Goal: Task Accomplishment & Management: Manage account settings

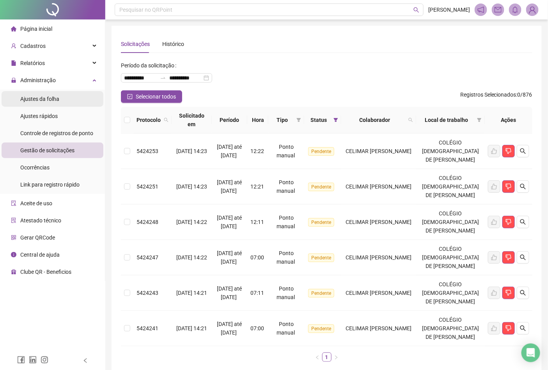
click at [62, 100] on li "Ajustes da folha" at bounding box center [53, 99] width 102 height 16
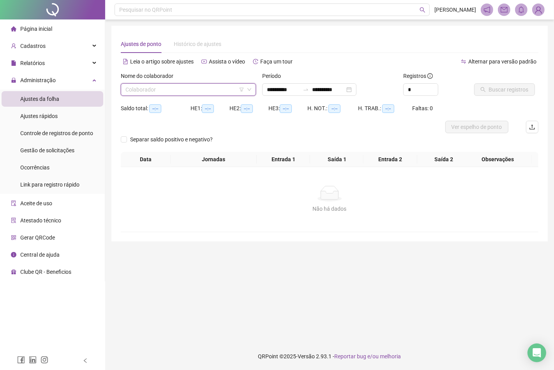
click at [170, 94] on input "search" at bounding box center [185, 90] width 119 height 12
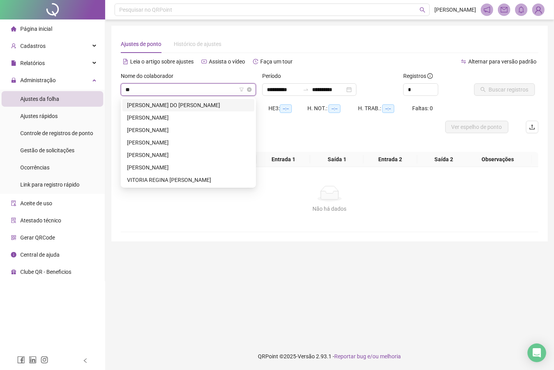
click at [219, 90] on input "**" at bounding box center [185, 90] width 119 height 12
type input "**"
click at [252, 241] on div "**********" at bounding box center [330, 134] width 437 height 216
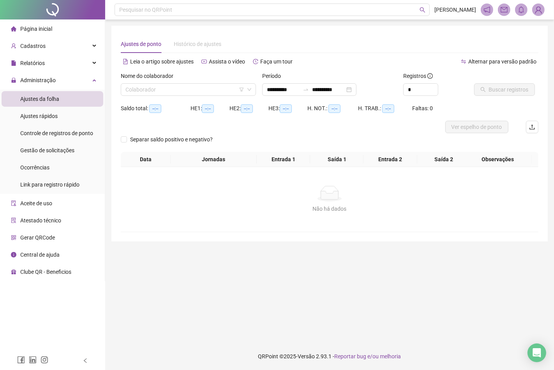
click at [39, 93] on div "Ajustes da folha" at bounding box center [39, 99] width 39 height 16
click at [61, 98] on li "Ajustes da folha" at bounding box center [53, 99] width 102 height 16
click at [168, 83] on div "Colaborador" at bounding box center [188, 89] width 135 height 12
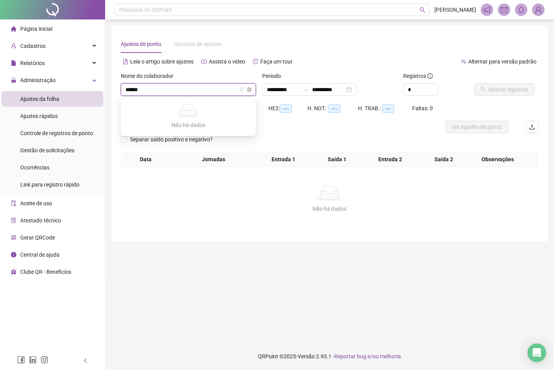
type input "*******"
click at [174, 89] on input "*******" at bounding box center [185, 90] width 119 height 12
drag, startPoint x: 174, startPoint y: 89, endPoint x: 110, endPoint y: 92, distance: 64.4
click at [110, 92] on div "**********" at bounding box center [329, 185] width 449 height 370
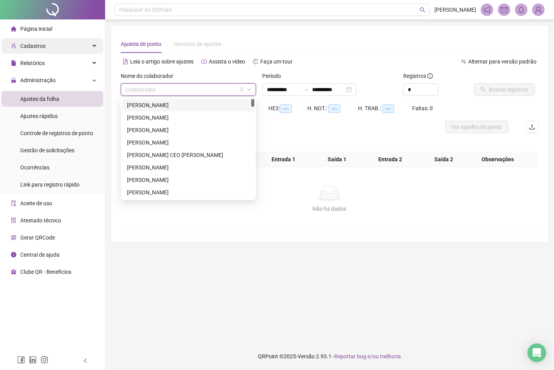
click at [51, 49] on div "Cadastros" at bounding box center [53, 46] width 102 height 16
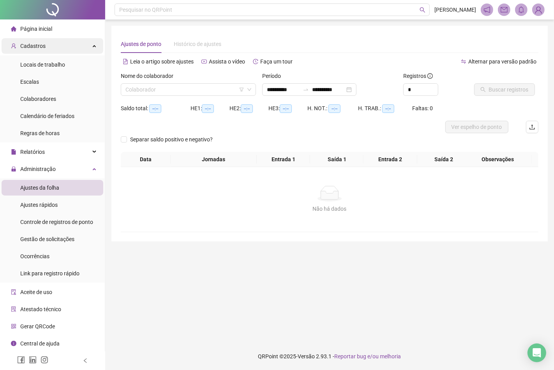
click at [55, 49] on div "Cadastros" at bounding box center [53, 46] width 102 height 16
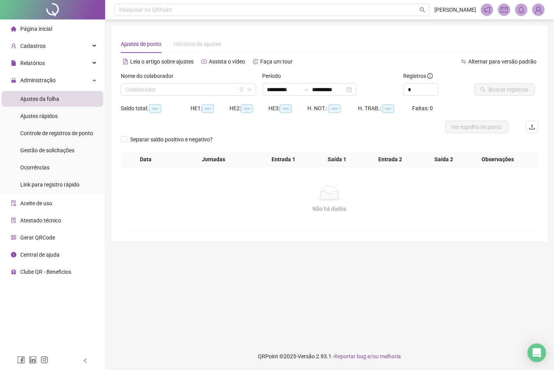
click at [55, 30] on li "Página inicial" at bounding box center [53, 29] width 102 height 16
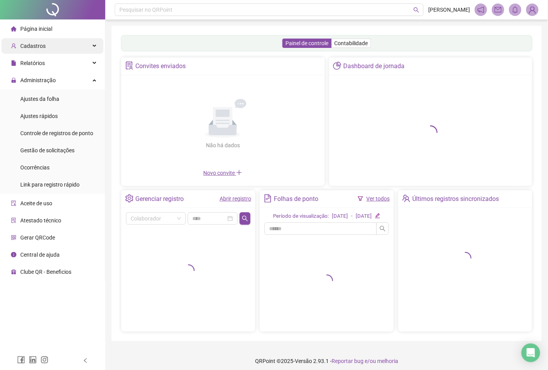
click at [48, 46] on div "Cadastros" at bounding box center [53, 46] width 102 height 16
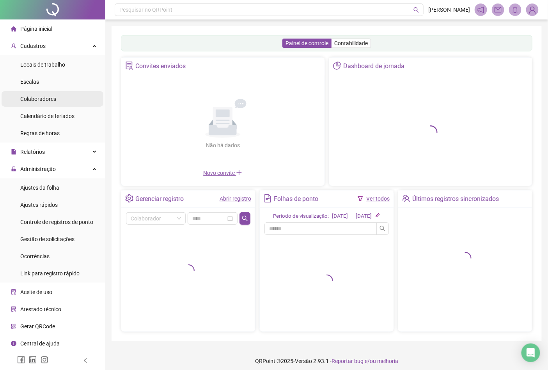
click at [51, 99] on span "Colaboradores" at bounding box center [38, 99] width 36 height 6
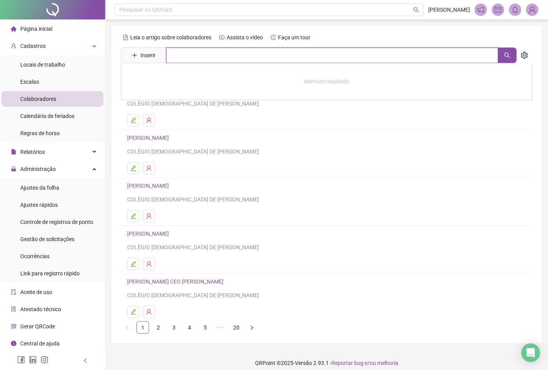
click at [209, 56] on input "text" at bounding box center [332, 56] width 332 height 16
click at [515, 59] on button "button" at bounding box center [507, 56] width 19 height 16
click at [218, 55] on input "****" at bounding box center [332, 56] width 332 height 16
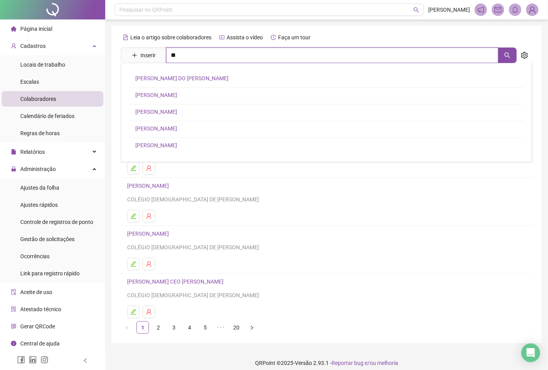
scroll to position [7, 0]
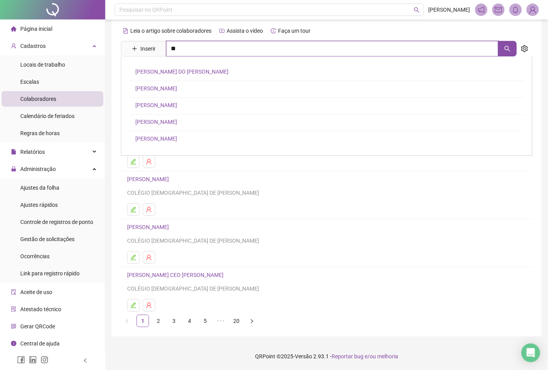
type input "*"
click at [320, 315] on ul "1 2 3 4 5 ••• 20" at bounding box center [326, 321] width 411 height 12
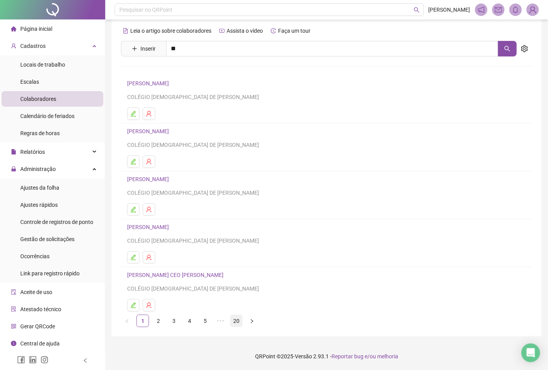
click at [240, 321] on link "20" at bounding box center [236, 321] width 12 height 12
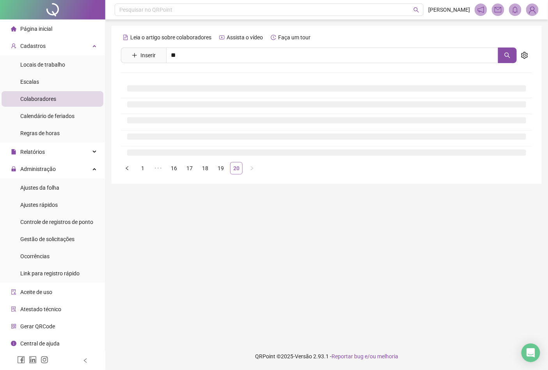
scroll to position [0, 0]
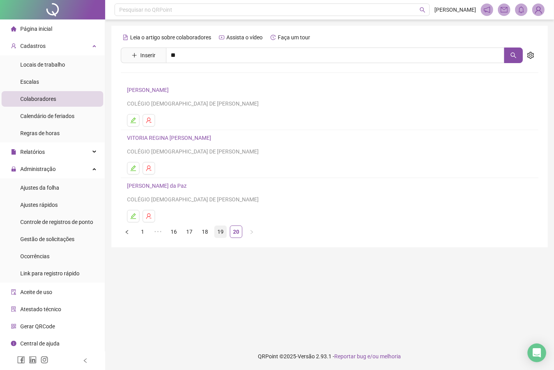
click at [217, 233] on link "19" at bounding box center [221, 232] width 12 height 12
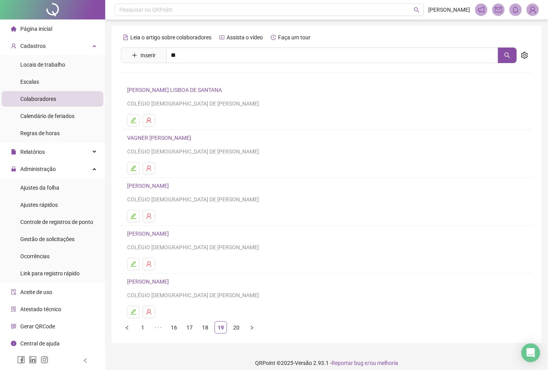
scroll to position [7, 0]
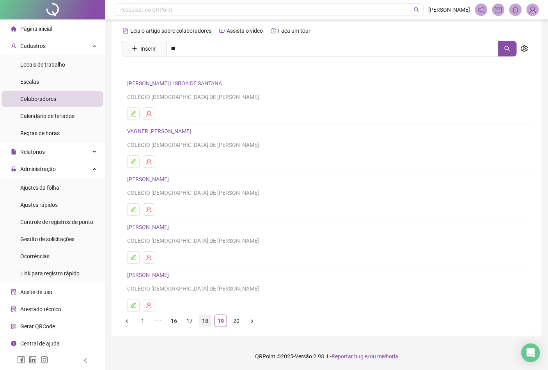
click at [206, 322] on link "18" at bounding box center [205, 321] width 12 height 12
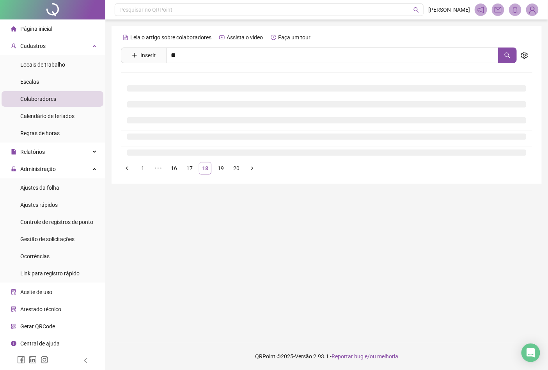
scroll to position [0, 0]
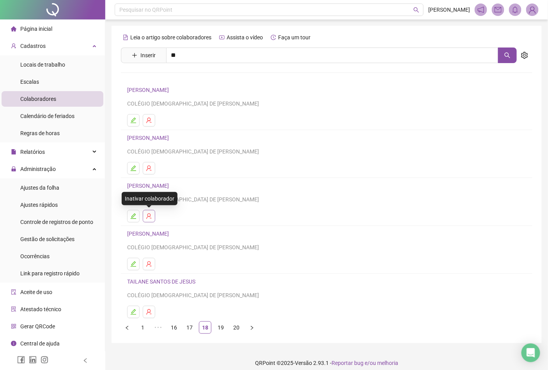
click at [151, 218] on icon "user-delete" at bounding box center [149, 216] width 6 height 6
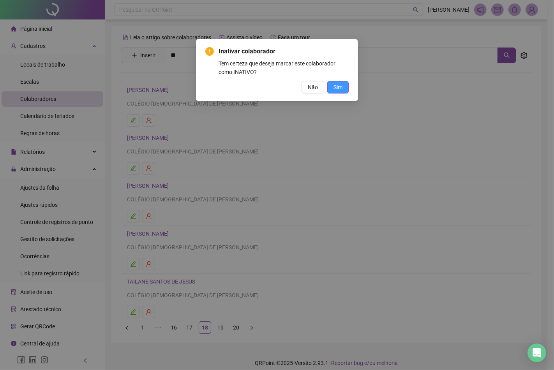
click at [336, 87] on span "Sim" at bounding box center [338, 87] width 9 height 9
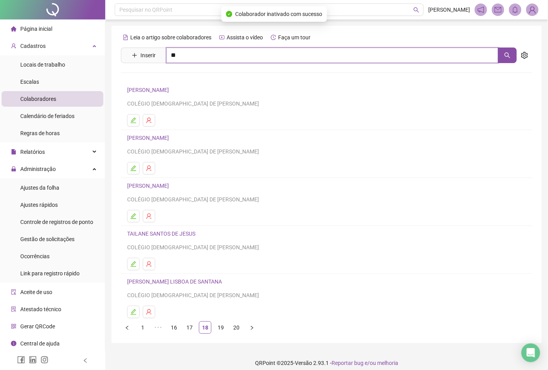
click at [228, 53] on input "**" at bounding box center [332, 56] width 332 height 16
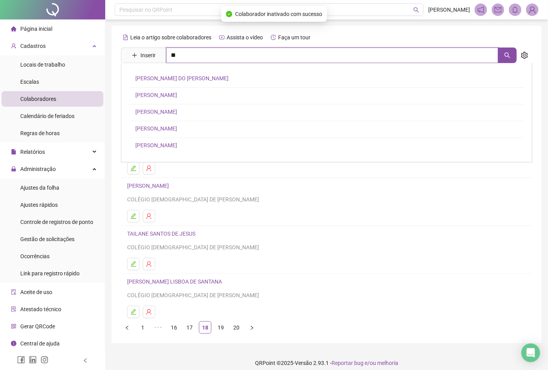
type input "*"
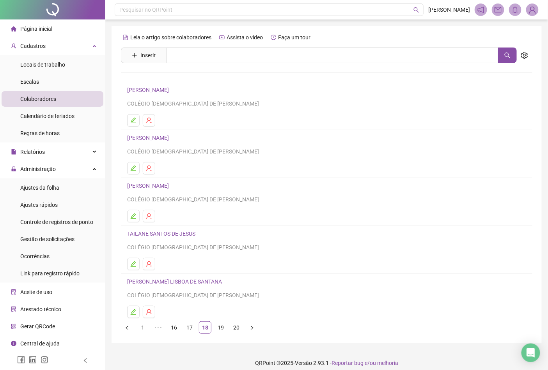
click at [341, 34] on div "Leia o artigo sobre colaboradores Assista o vídeo Faça um tour" at bounding box center [326, 37] width 411 height 12
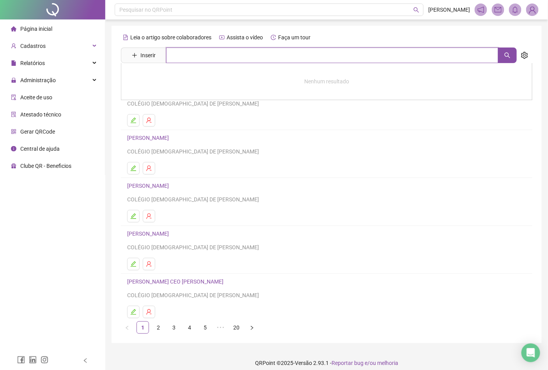
click at [184, 53] on input "text" at bounding box center [332, 56] width 332 height 16
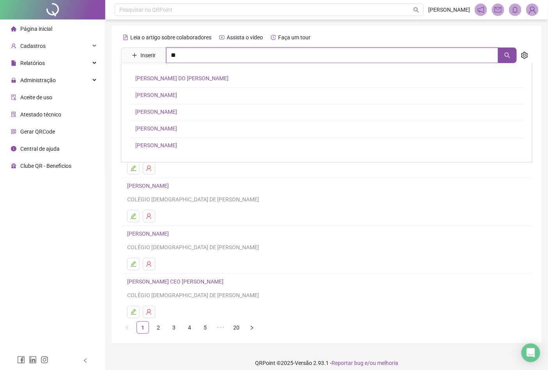
type input "*"
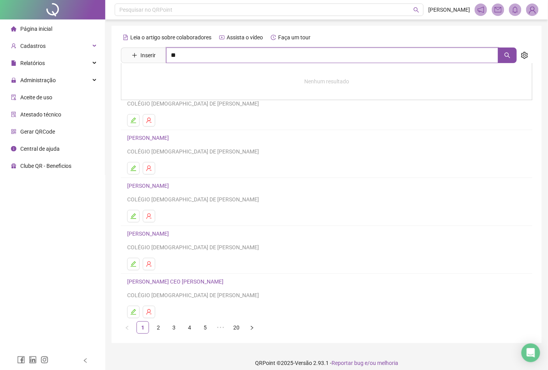
type input "*"
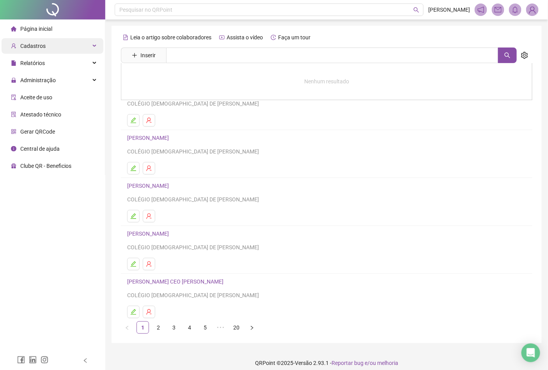
click at [51, 47] on div "Cadastros" at bounding box center [53, 46] width 102 height 16
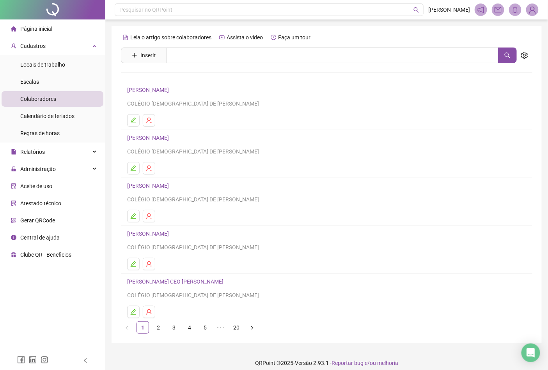
click at [48, 96] on span "Colaboradores" at bounding box center [38, 99] width 36 height 6
click at [44, 100] on span "Colaboradores" at bounding box center [38, 99] width 36 height 6
click at [184, 55] on input "text" at bounding box center [332, 56] width 332 height 16
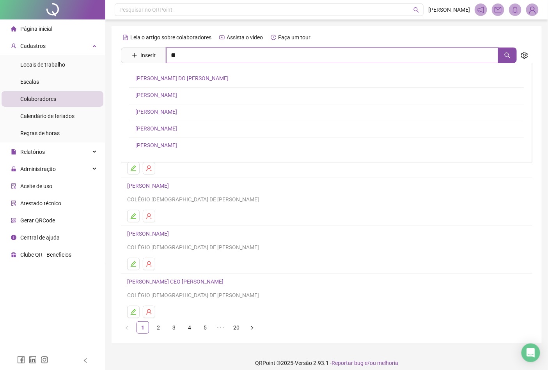
type input "*"
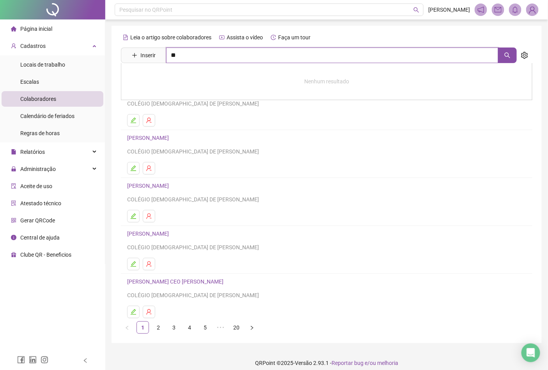
type input "*"
click at [41, 96] on span "Colaboradores" at bounding box center [38, 99] width 36 height 6
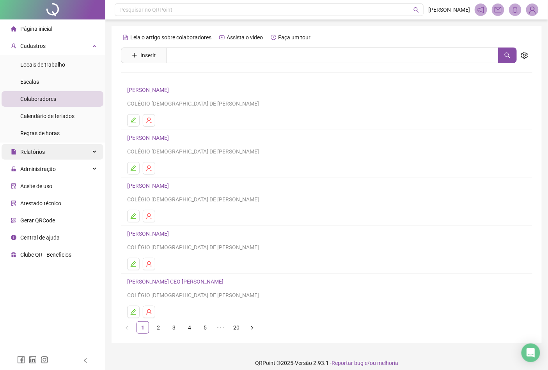
click at [36, 151] on span "Relatórios" at bounding box center [32, 152] width 25 height 6
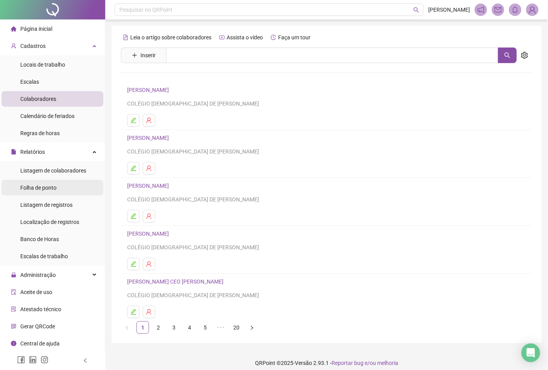
click at [41, 185] on span "Folha de ponto" at bounding box center [38, 188] width 36 height 6
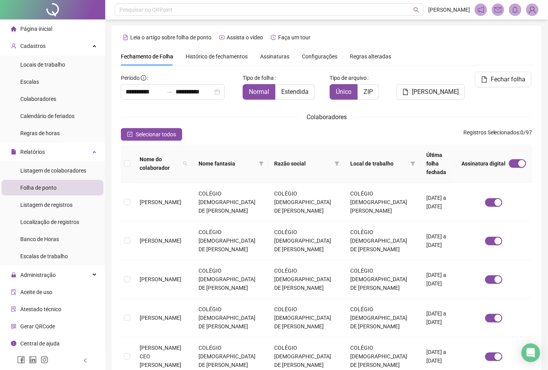
scroll to position [189, 0]
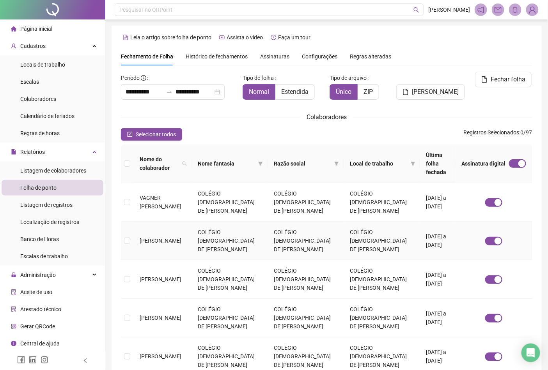
scroll to position [43, 0]
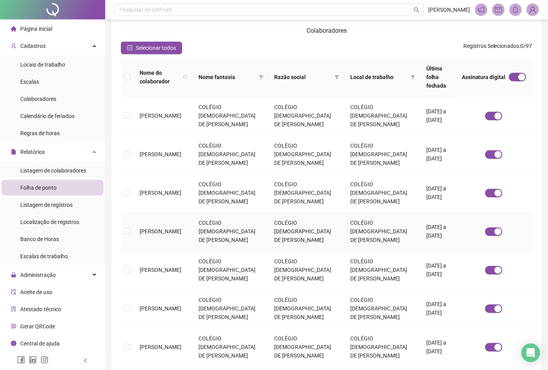
scroll to position [172, 0]
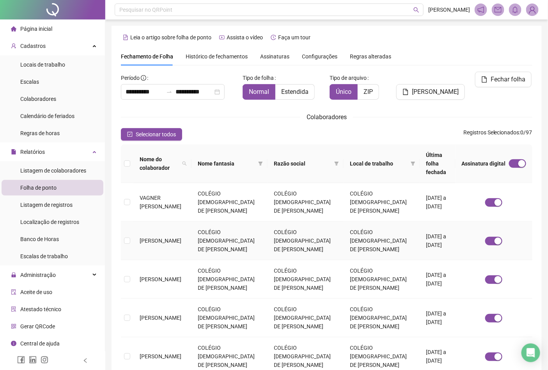
scroll to position [43, 0]
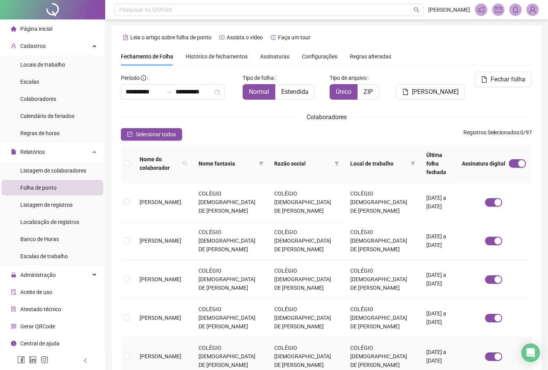
scroll to position [172, 0]
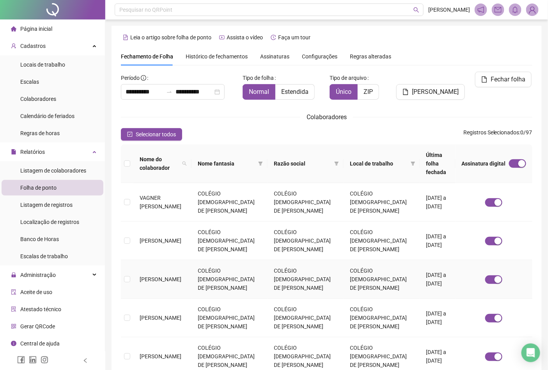
scroll to position [43, 0]
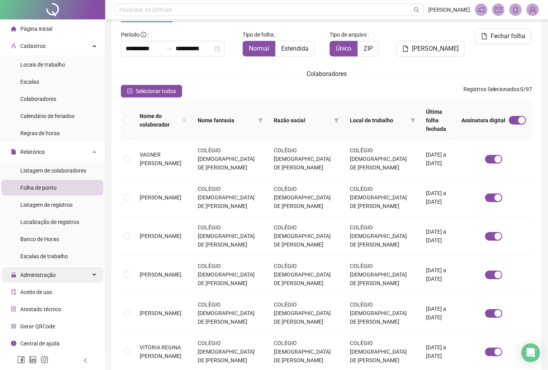
click at [60, 274] on div "Administração" at bounding box center [53, 275] width 102 height 16
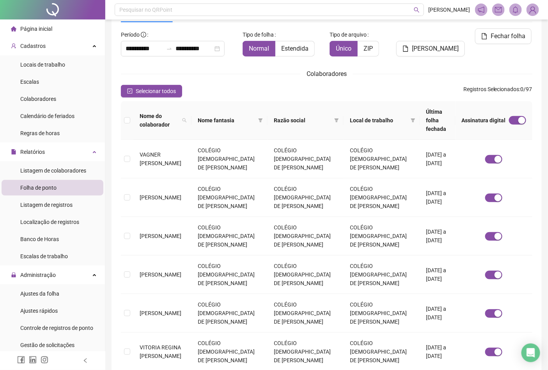
scroll to position [106, 0]
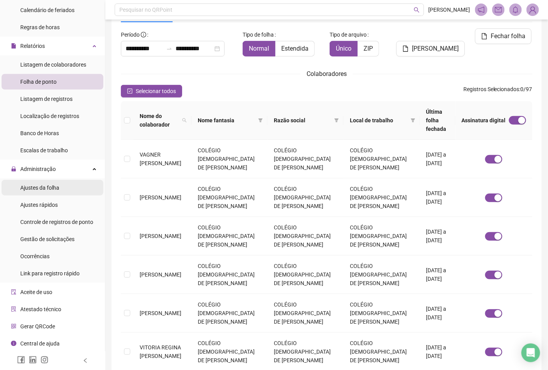
click at [53, 192] on div "Ajustes da folha" at bounding box center [39, 188] width 39 height 16
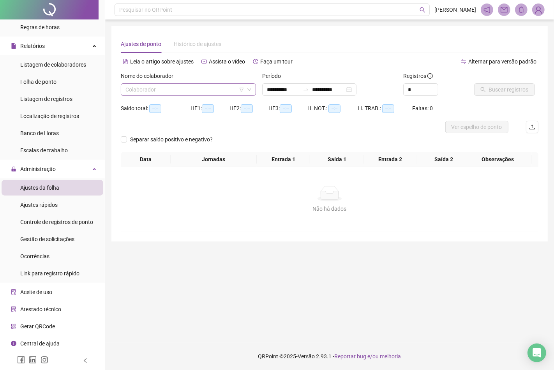
click at [151, 94] on input "search" at bounding box center [185, 90] width 119 height 12
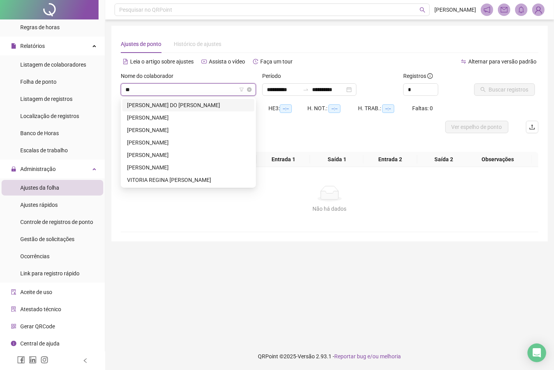
type input "*"
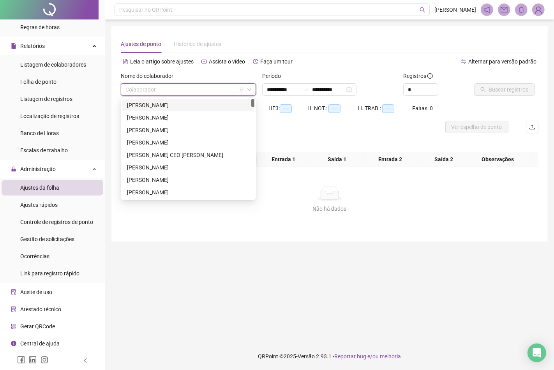
click at [242, 39] on div "Ajustes de ponto Histórico de ajustes" at bounding box center [330, 44] width 418 height 18
